Goal: Task Accomplishment & Management: Use online tool/utility

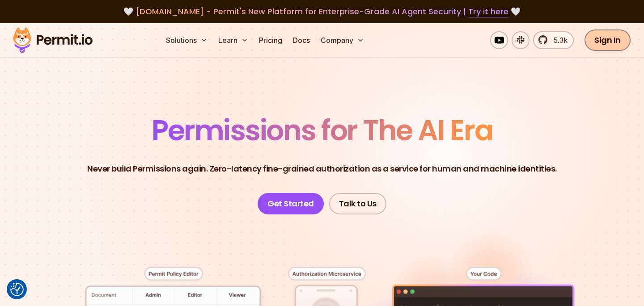
click at [607, 49] on link "Sign In" at bounding box center [607, 40] width 46 height 21
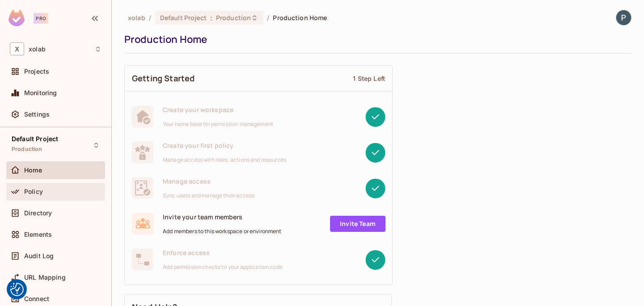
click at [79, 196] on div "Policy" at bounding box center [56, 191] width 92 height 11
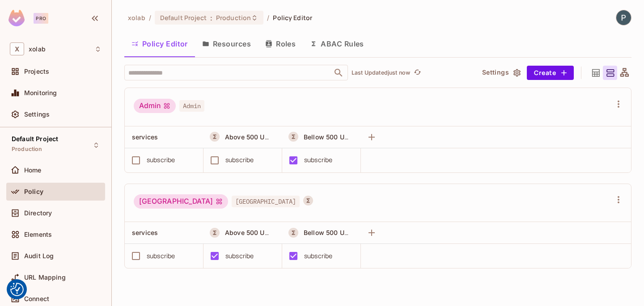
click at [245, 47] on button "Resources" at bounding box center [226, 44] width 63 height 22
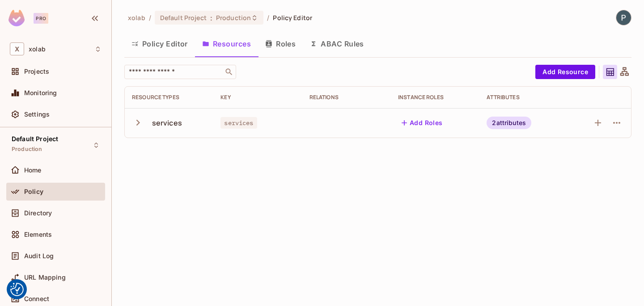
click at [346, 46] on button "ABAC Rules" at bounding box center [337, 44] width 68 height 22
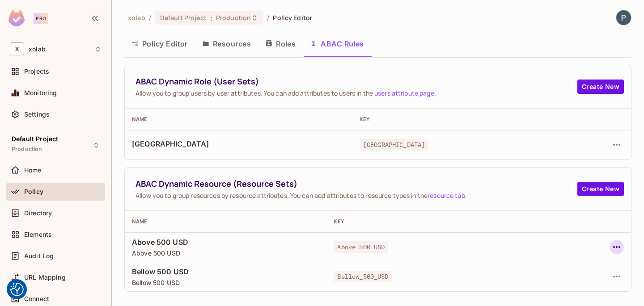
click at [622, 248] on icon "button" at bounding box center [616, 247] width 11 height 11
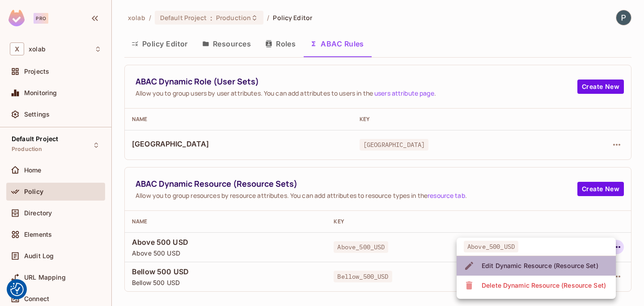
click at [575, 272] on span "Edit Dynamic Resource (Resource Set)" at bounding box center [540, 266] width 122 height 14
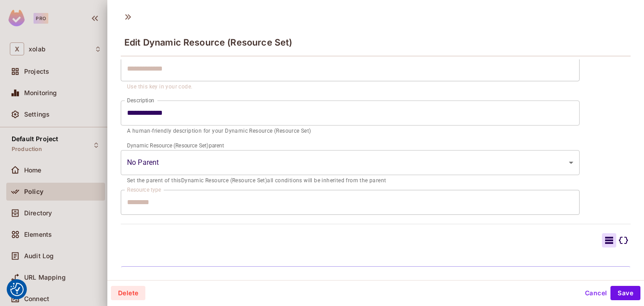
scroll to position [176, 0]
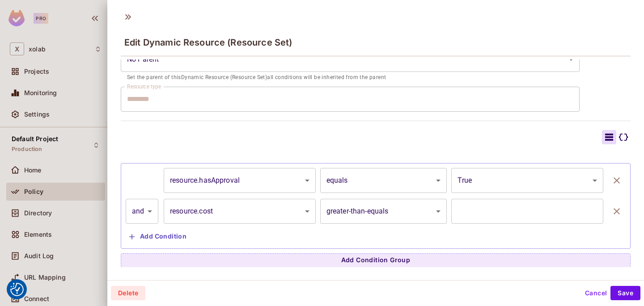
click at [620, 140] on icon at bounding box center [623, 137] width 9 height 7
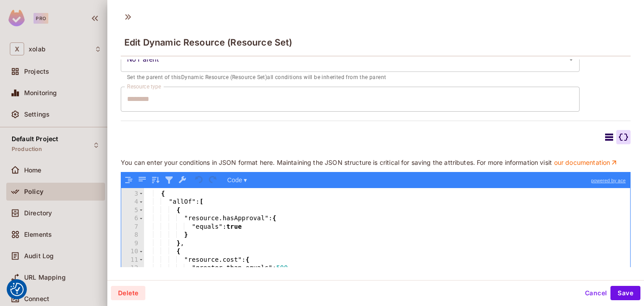
scroll to position [243, 0]
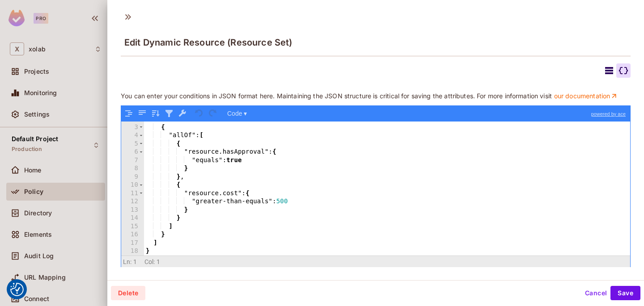
click at [332, 211] on div ""allOf" : [ { "allOf" : [ { "resource.hasApproval" : { "equals" : true } } , { …" at bounding box center [387, 190] width 486 height 151
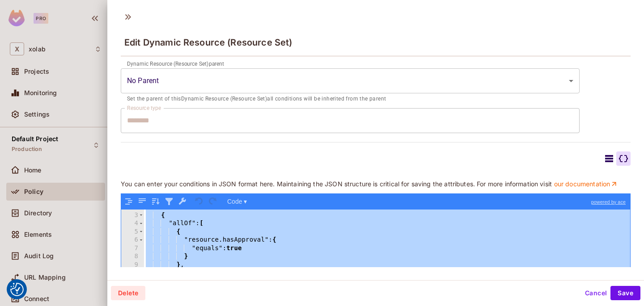
scroll to position [156, 0]
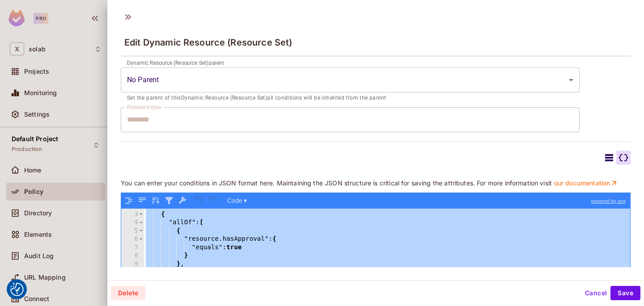
click at [613, 158] on icon at bounding box center [609, 157] width 11 height 11
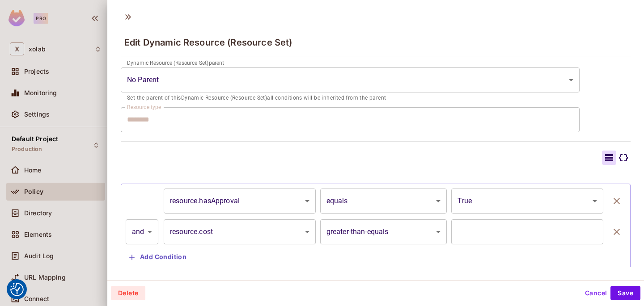
scroll to position [176, 0]
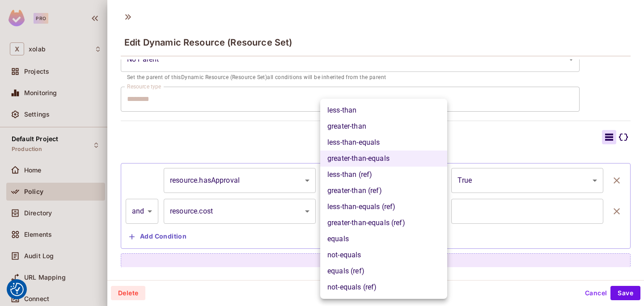
click at [407, 220] on body "We use cookies to enhance your browsing experience, serve personalized ads or c…" at bounding box center [322, 153] width 644 height 306
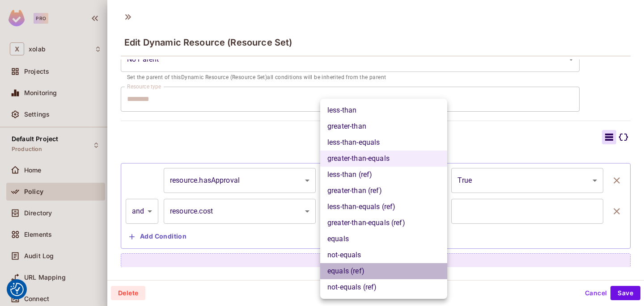
click at [385, 270] on li "equals (ref)" at bounding box center [383, 271] width 127 height 16
type input "**********"
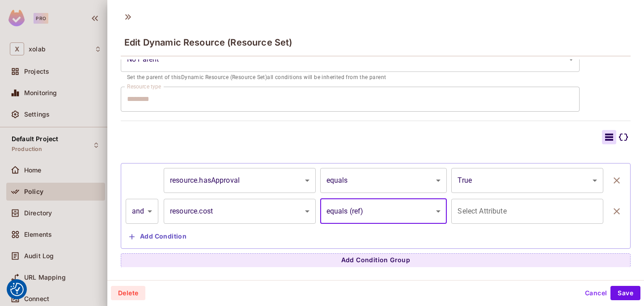
click at [495, 195] on div "**********" at bounding box center [376, 206] width 500 height 76
click at [488, 213] on input "Select Attribute" at bounding box center [520, 211] width 131 height 17
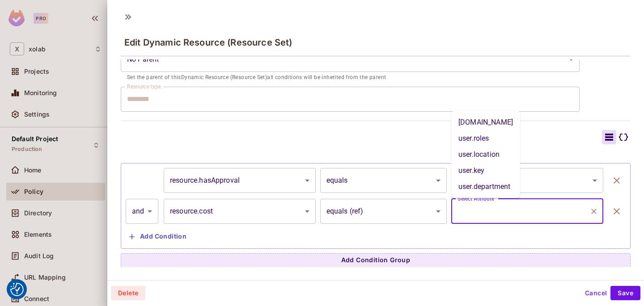
click at [487, 165] on li "user.key" at bounding box center [485, 171] width 69 height 16
type input "********"
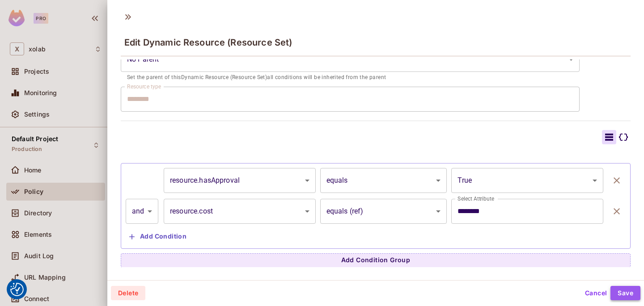
click at [630, 290] on button "Save" at bounding box center [625, 293] width 30 height 14
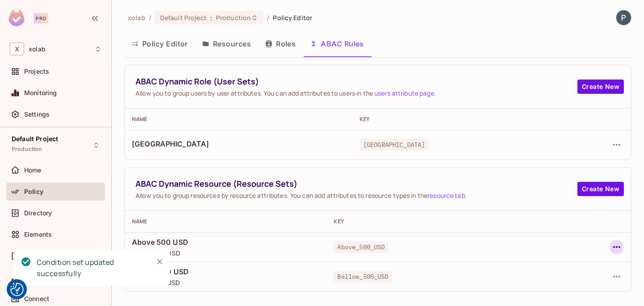
click at [615, 246] on icon "button" at bounding box center [616, 247] width 11 height 11
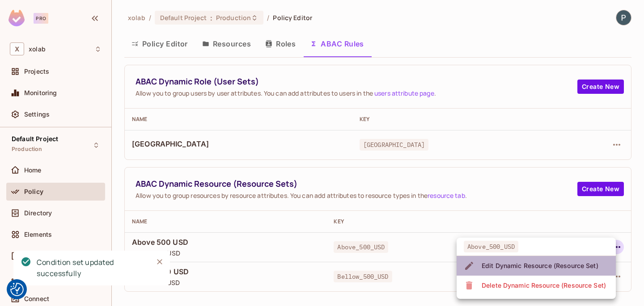
click at [597, 263] on div "Edit Dynamic Resource (Resource Set)" at bounding box center [540, 266] width 117 height 9
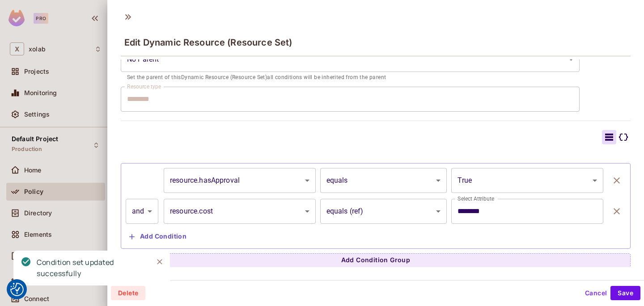
click at [618, 140] on icon at bounding box center [623, 137] width 11 height 11
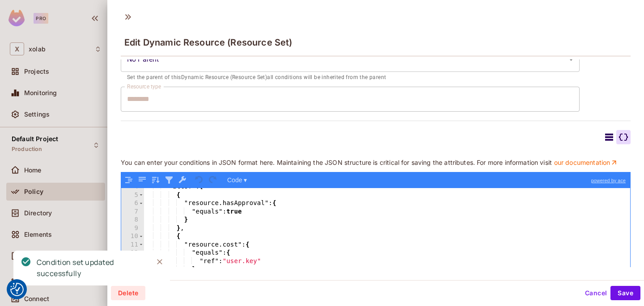
scroll to position [243, 0]
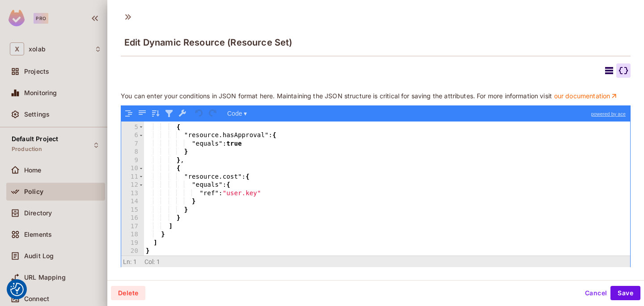
click at [376, 205] on div ""allOf" : [ { "resource.hasApproval" : { "equals" : true } } , { "resource.cost…" at bounding box center [387, 190] width 486 height 151
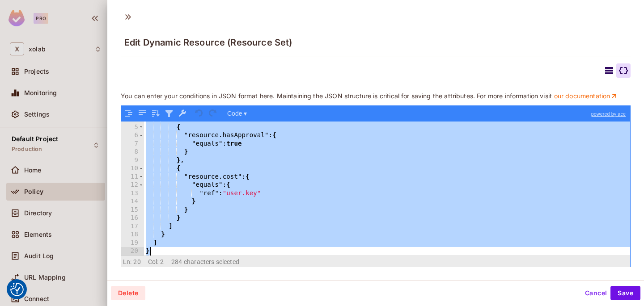
click at [68, 88] on div at bounding box center [322, 153] width 644 height 306
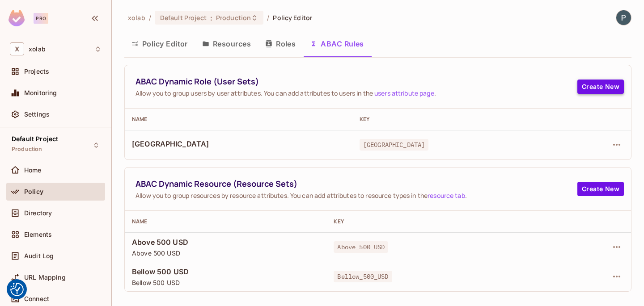
click at [604, 87] on button "Create New" at bounding box center [600, 87] width 47 height 14
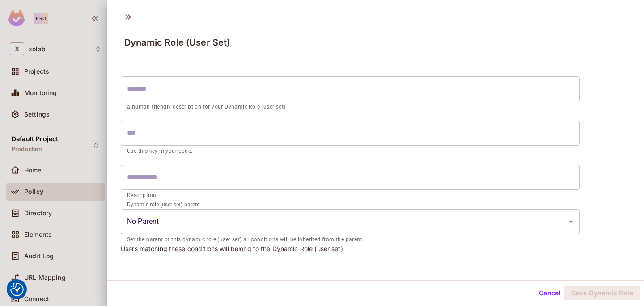
click at [116, 147] on div "​ a human-friendly description for your Dynamic Role (user set) ​ Use this key …" at bounding box center [375, 163] width 537 height 208
click at [88, 145] on div at bounding box center [322, 153] width 644 height 306
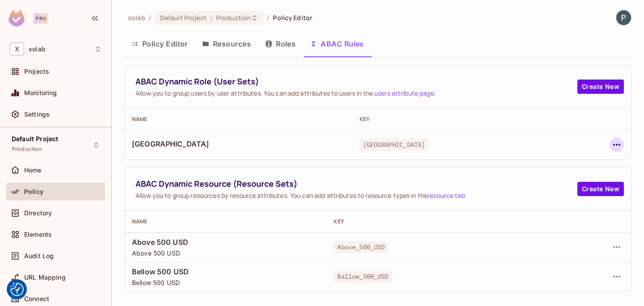
click at [620, 146] on icon "button" at bounding box center [616, 145] width 11 height 11
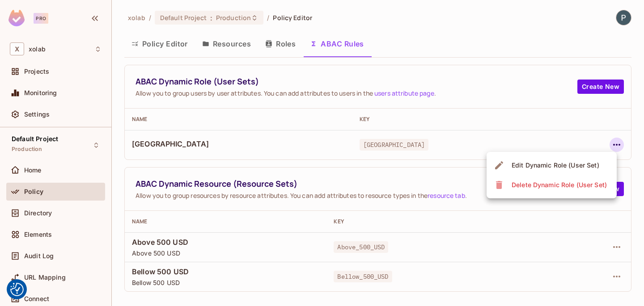
drag, startPoint x: 571, startPoint y: 177, endPoint x: 569, endPoint y: 169, distance: 7.5
click at [569, 169] on ul "Edit Dynamic Role (User Set) Delete Dynamic Role (User Set)" at bounding box center [552, 175] width 130 height 47
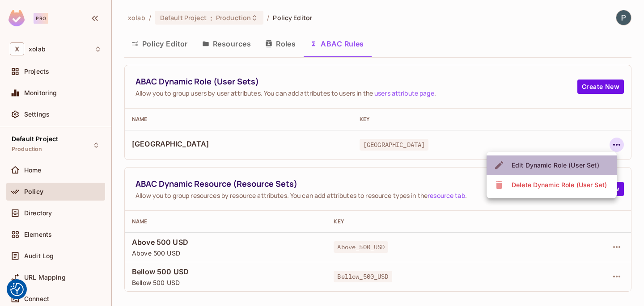
click at [569, 169] on div "Edit Dynamic Role (User Set)" at bounding box center [556, 165] width 88 height 9
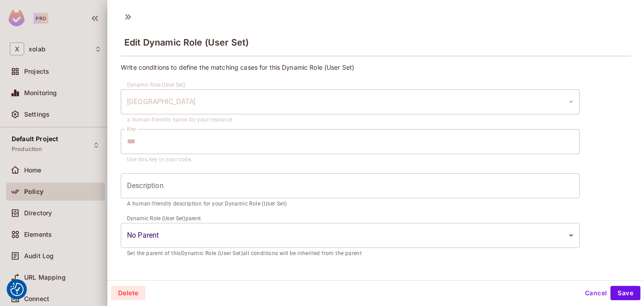
scroll to position [147, 0]
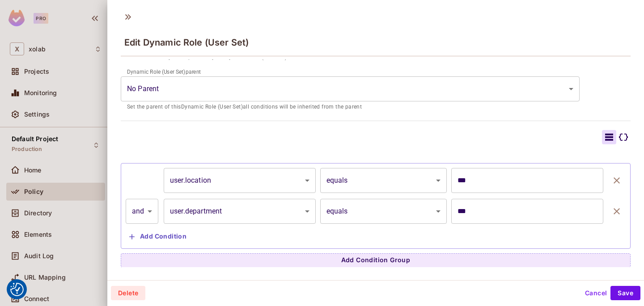
click at [623, 133] on icon at bounding box center [623, 137] width 11 height 11
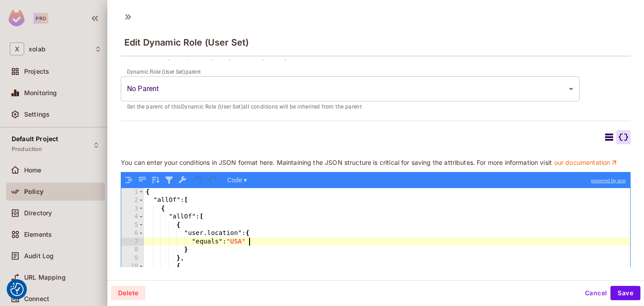
click at [375, 245] on div "{ "allOf" : [ { "allOf" : [ { "user.location" : { "equals" : "USA" } } , { "use…" at bounding box center [387, 263] width 486 height 151
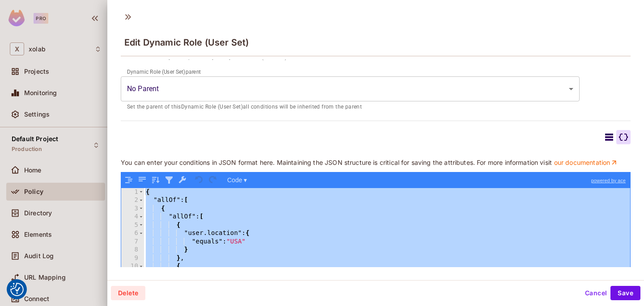
click at [388, 144] on div "You can enter your conditions in JSON format here. Maintaining the JSON structu…" at bounding box center [376, 232] width 510 height 204
click at [605, 134] on icon at bounding box center [609, 137] width 8 height 7
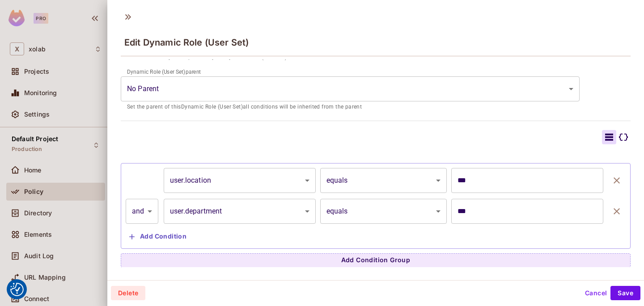
click at [384, 179] on body "We use cookies to enhance your browsing experience, serve personalized ads or c…" at bounding box center [322, 153] width 644 height 306
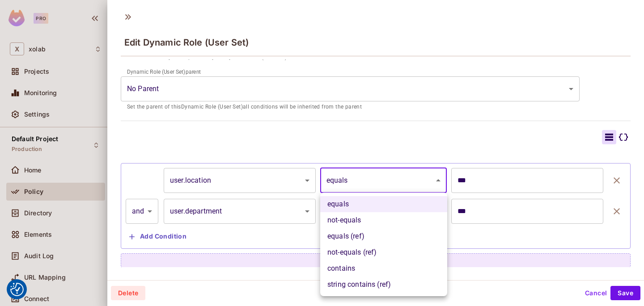
click at [385, 251] on li "not-equals (ref)" at bounding box center [383, 253] width 127 height 16
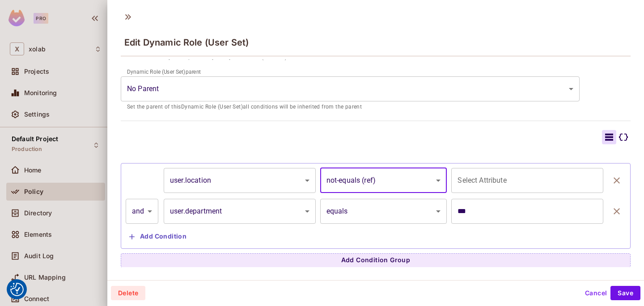
click at [394, 183] on body "We use cookies to enhance your browsing experience, serve personalized ads or c…" at bounding box center [322, 153] width 644 height 306
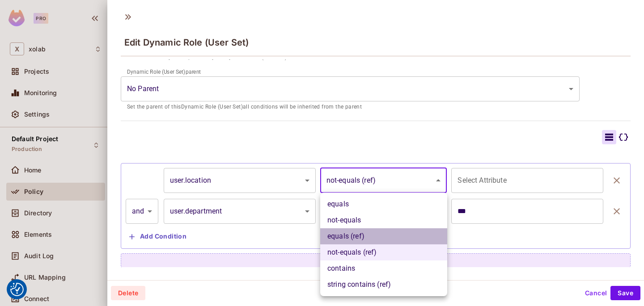
click at [378, 238] on li "equals (ref)" at bounding box center [383, 236] width 127 height 16
type input "**********"
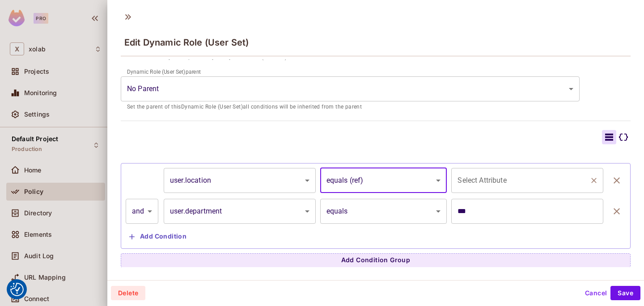
click at [504, 179] on input "Select Attribute" at bounding box center [520, 180] width 131 height 17
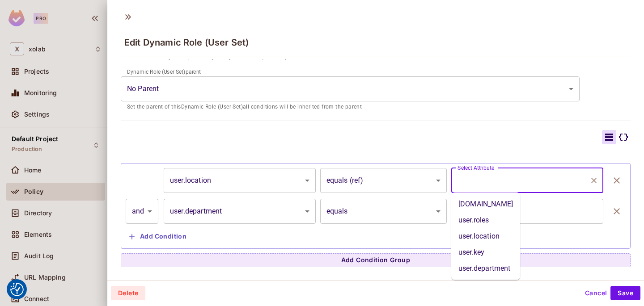
click at [495, 236] on li "user.location" at bounding box center [485, 236] width 69 height 16
type input "**********"
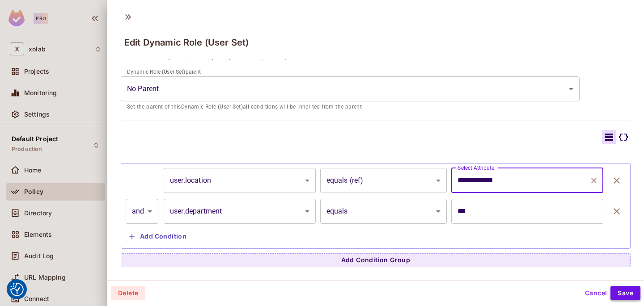
click at [626, 297] on button "Save" at bounding box center [625, 293] width 30 height 14
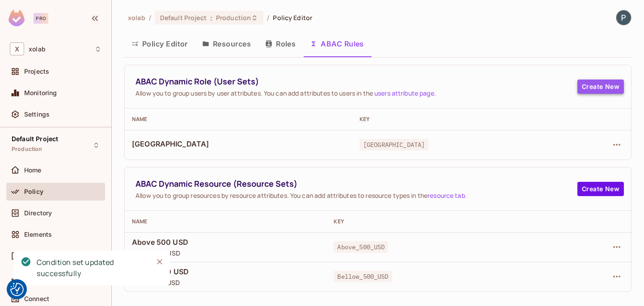
click at [604, 89] on button "Create New" at bounding box center [600, 87] width 47 height 14
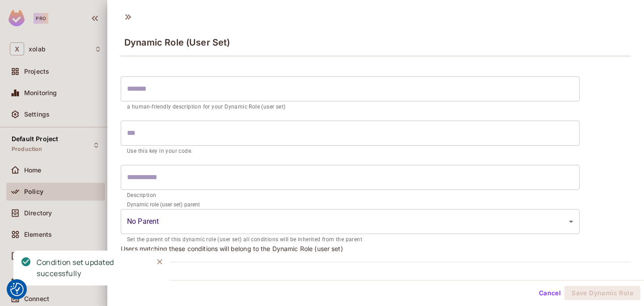
click at [80, 110] on div at bounding box center [322, 153] width 644 height 306
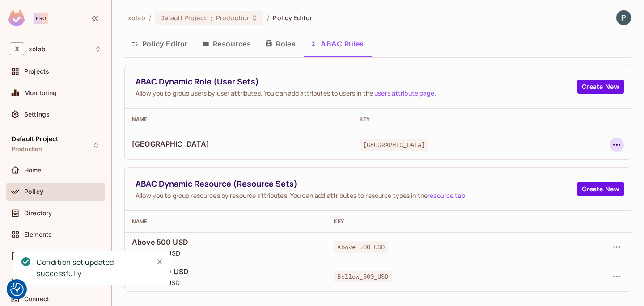
click at [618, 147] on icon "button" at bounding box center [616, 145] width 11 height 11
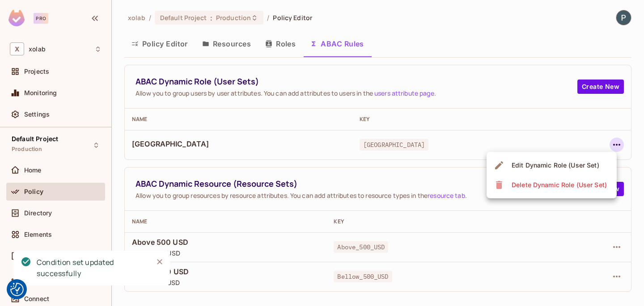
click at [600, 165] on span "Edit Dynamic Role (User Set)" at bounding box center [555, 165] width 93 height 14
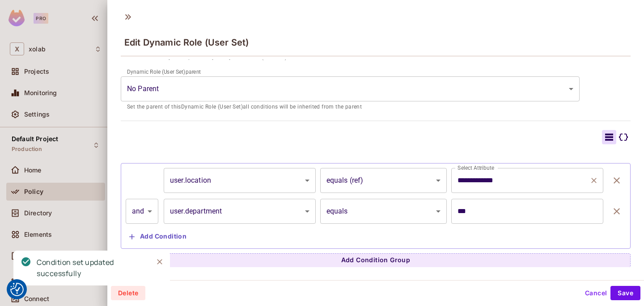
click at [563, 180] on input "**********" at bounding box center [520, 180] width 131 height 17
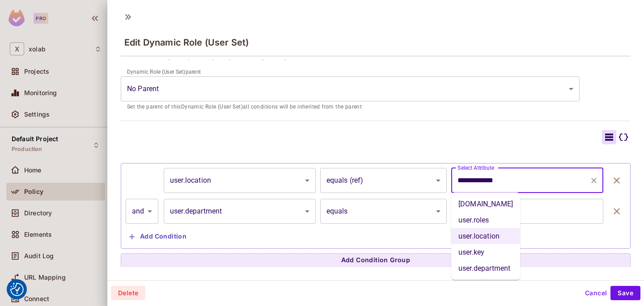
click at [504, 257] on li "user.key" at bounding box center [485, 253] width 69 height 16
type input "********"
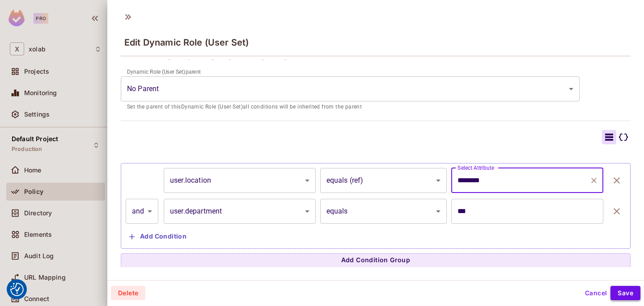
click at [620, 291] on button "Save" at bounding box center [625, 293] width 30 height 14
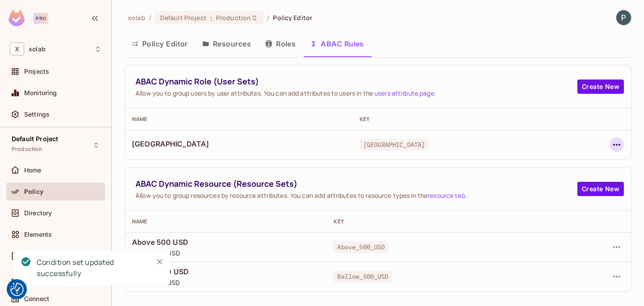
click at [618, 148] on icon "button" at bounding box center [616, 145] width 11 height 11
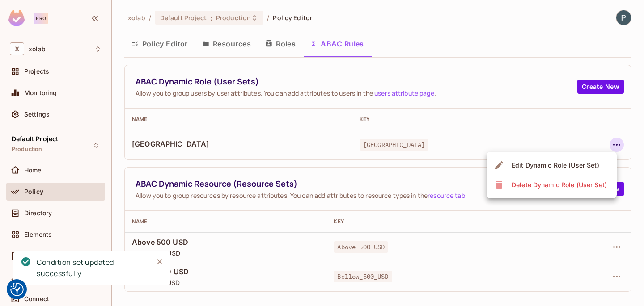
click at [586, 168] on div "Edit Dynamic Role (User Set)" at bounding box center [556, 165] width 88 height 9
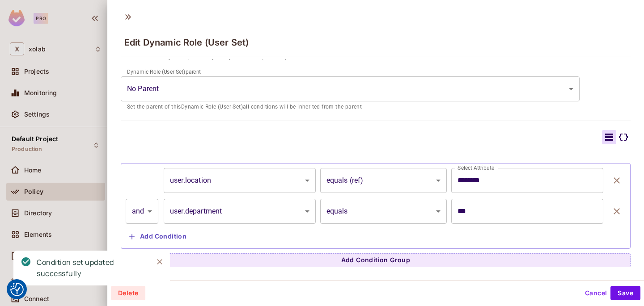
click at [623, 135] on icon at bounding box center [623, 137] width 11 height 11
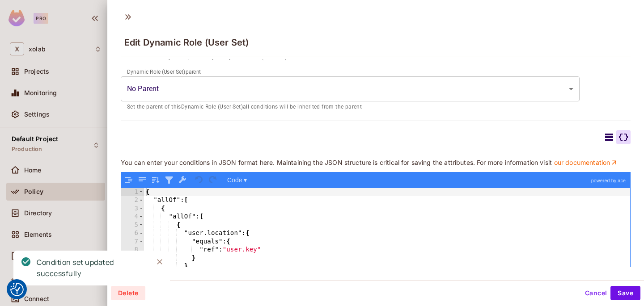
scroll to position [213, 0]
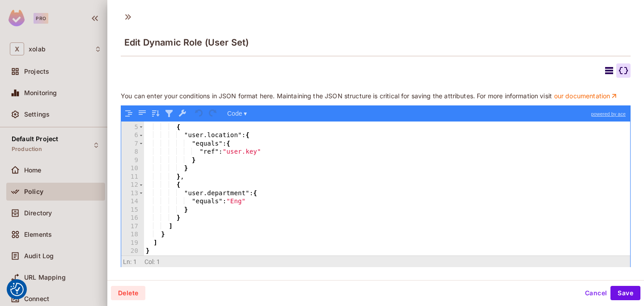
click at [384, 195] on div ""allOf" : [ { "user.location" : { "equals" : { "ref" : "user.key" } } } , { "us…" at bounding box center [387, 190] width 486 height 151
